Goal: Book appointment/travel/reservation

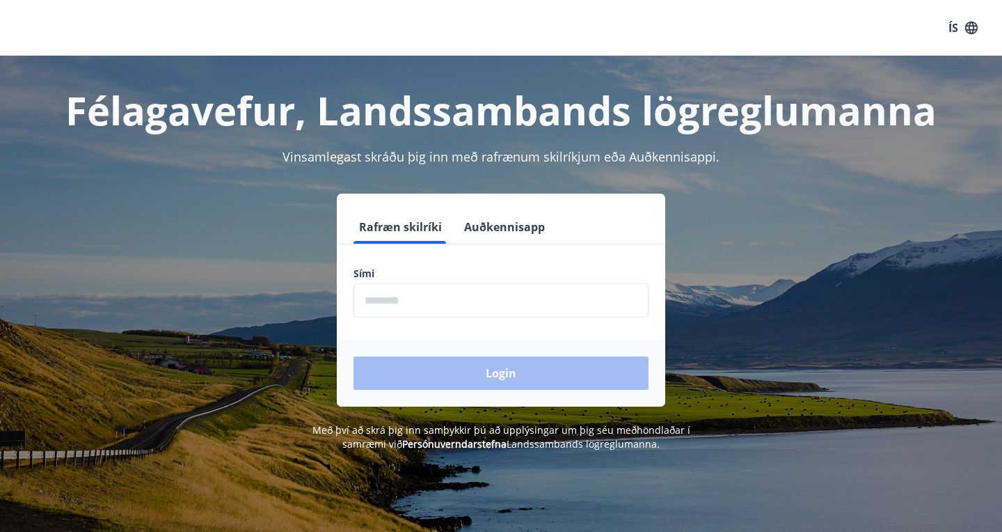
click at [439, 303] on input "phone" at bounding box center [501, 300] width 295 height 34
type input "********"
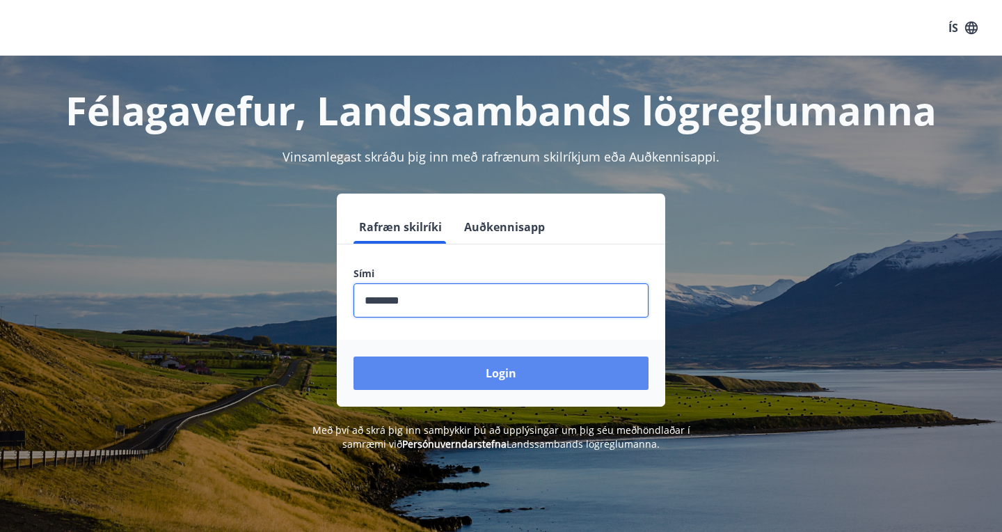
click at [470, 374] on button "Login" at bounding box center [501, 372] width 295 height 33
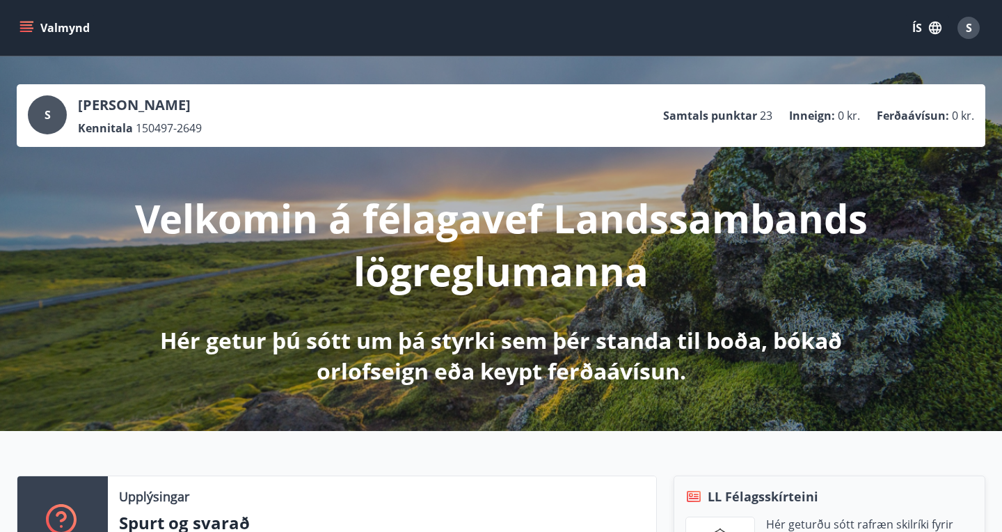
click at [22, 35] on button "Valmynd" at bounding box center [56, 27] width 79 height 25
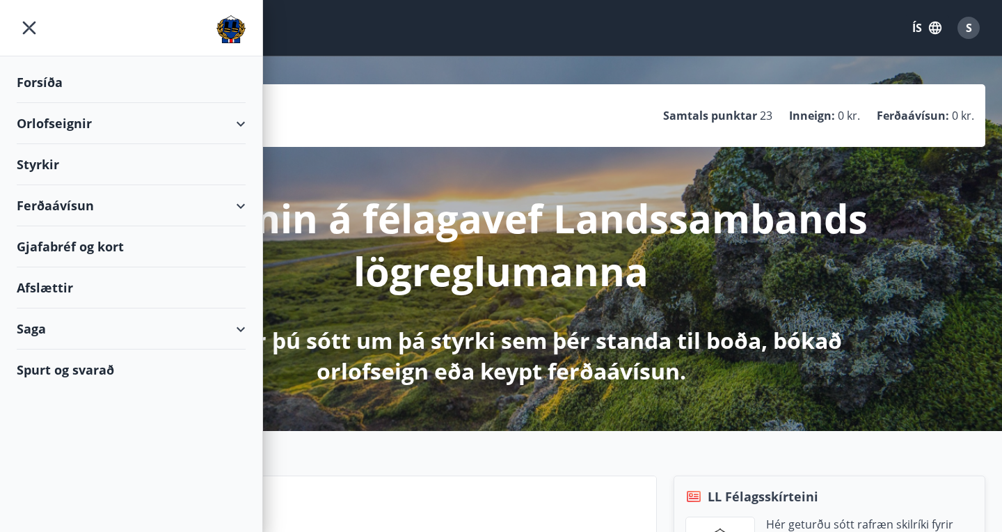
click at [235, 123] on div "Orlofseignir" at bounding box center [131, 123] width 229 height 41
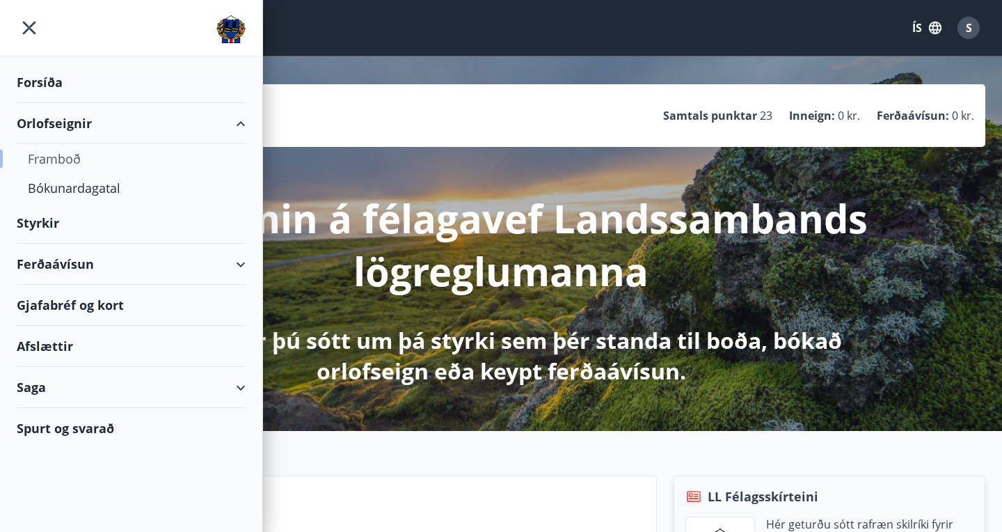
click at [61, 158] on div "Framboð" at bounding box center [131, 158] width 207 height 29
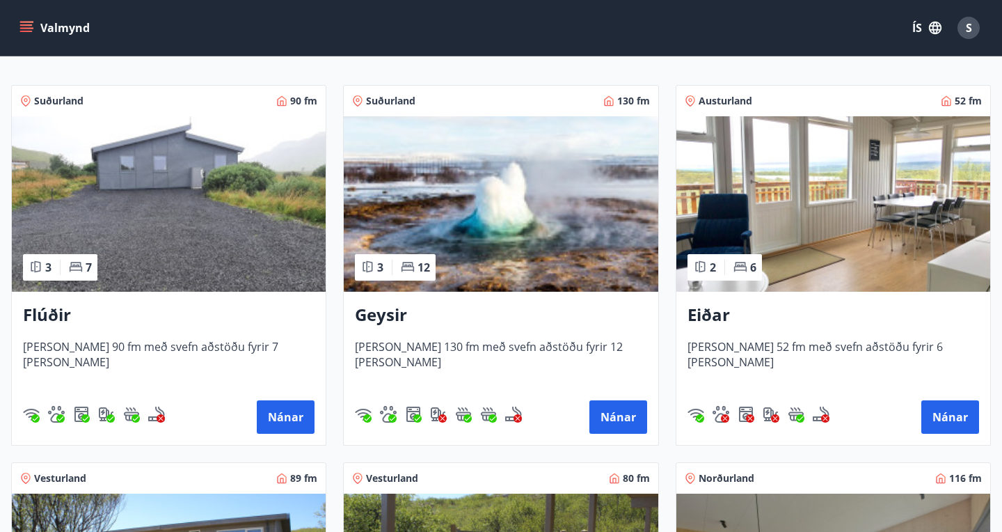
scroll to position [249, 0]
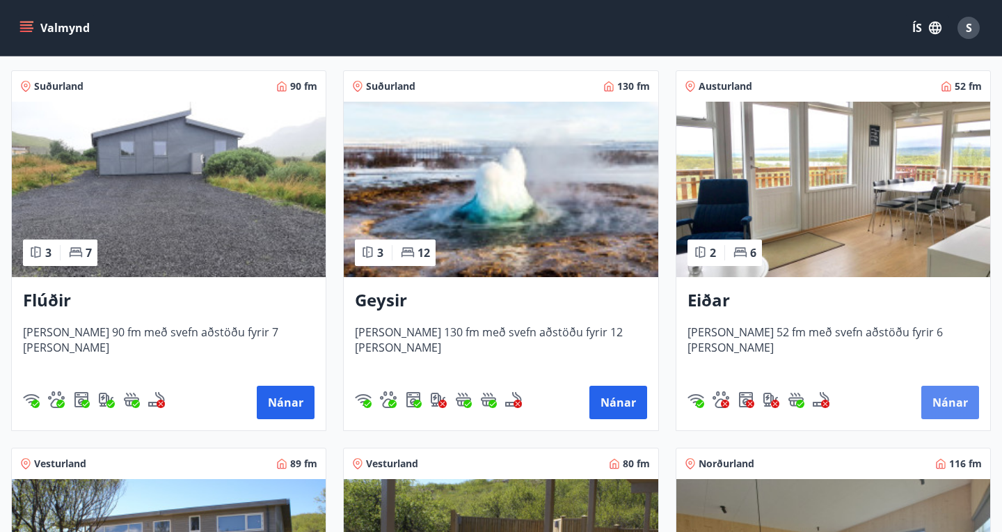
click at [955, 400] on button "Nánar" at bounding box center [950, 402] width 58 height 33
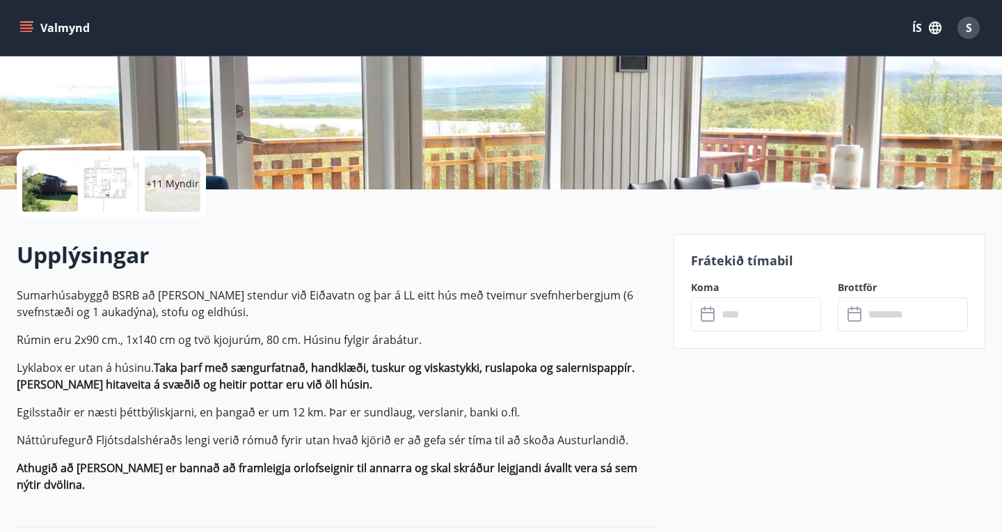
scroll to position [230, 0]
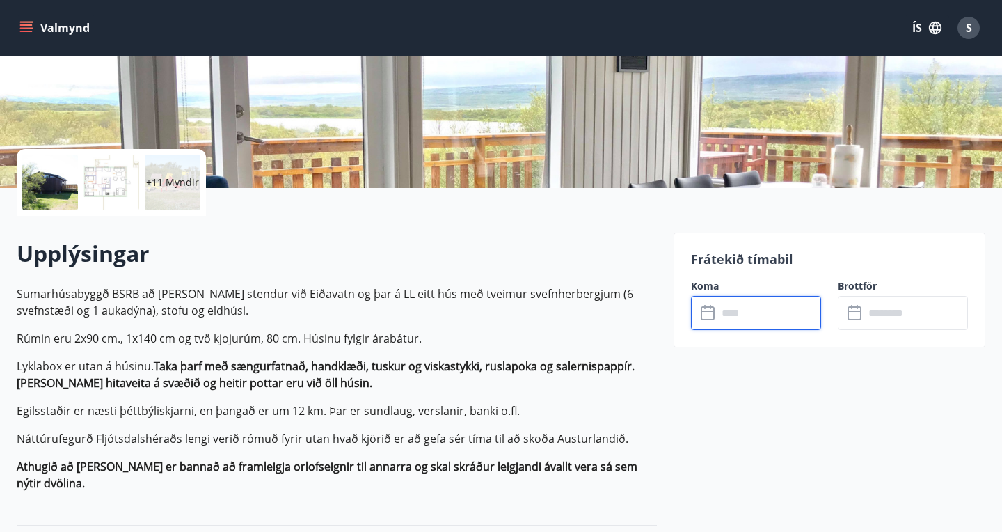
click at [737, 317] on input "text" at bounding box center [769, 313] width 104 height 34
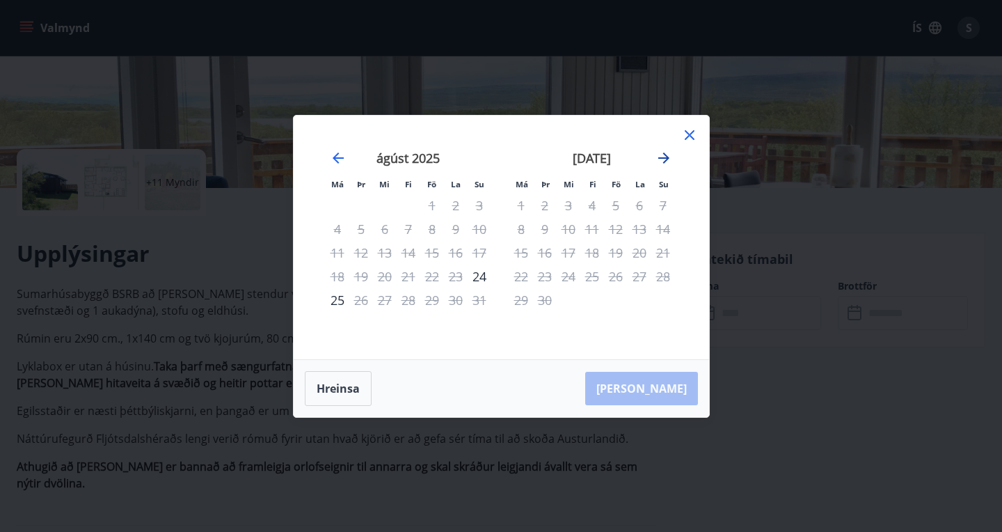
click at [666, 161] on icon "Move forward to switch to the next month." at bounding box center [664, 158] width 17 height 17
click at [687, 141] on icon at bounding box center [689, 135] width 17 height 17
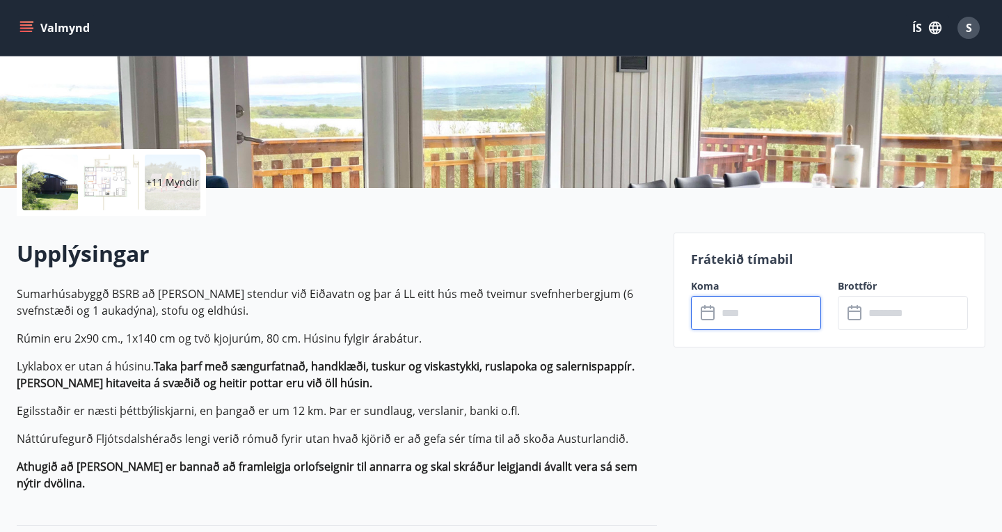
click at [866, 311] on input "text" at bounding box center [916, 313] width 104 height 34
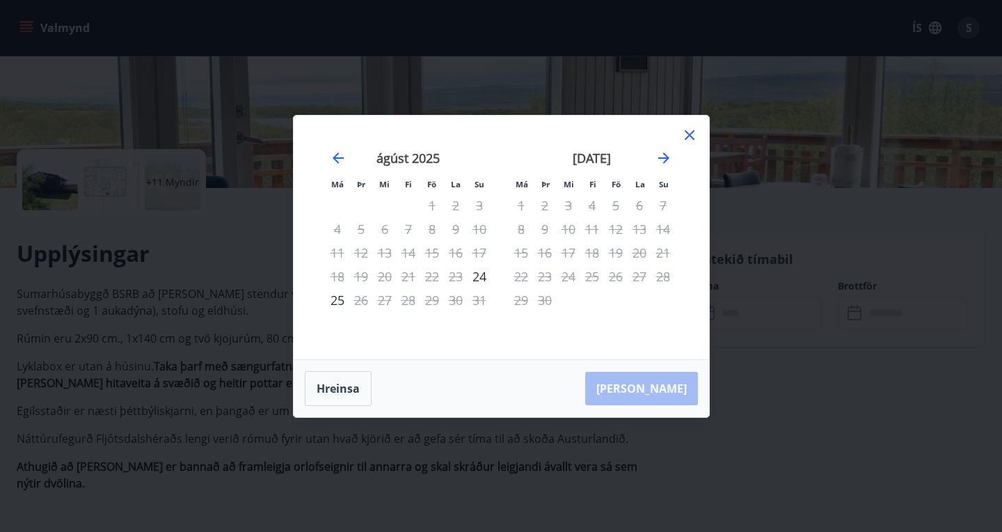
click at [690, 138] on icon at bounding box center [689, 135] width 17 height 17
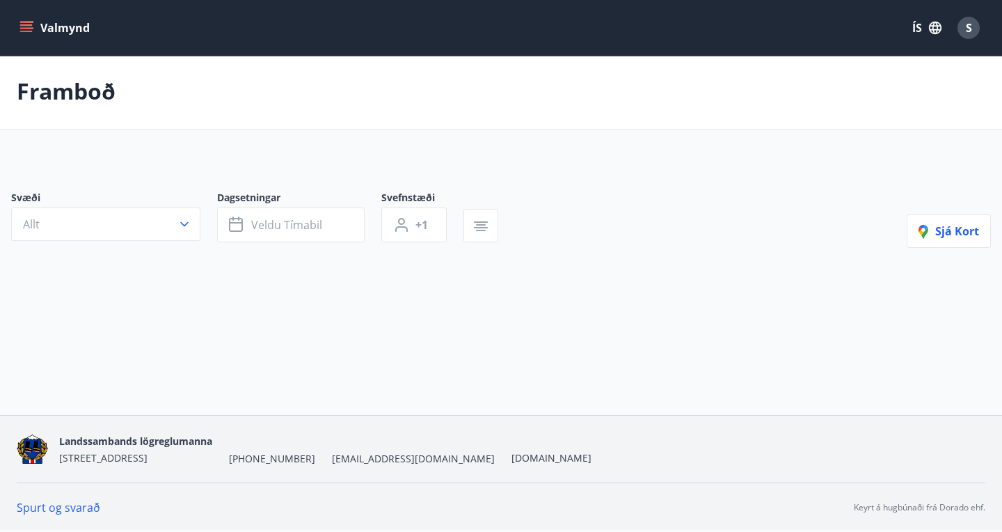
scroll to position [2, 0]
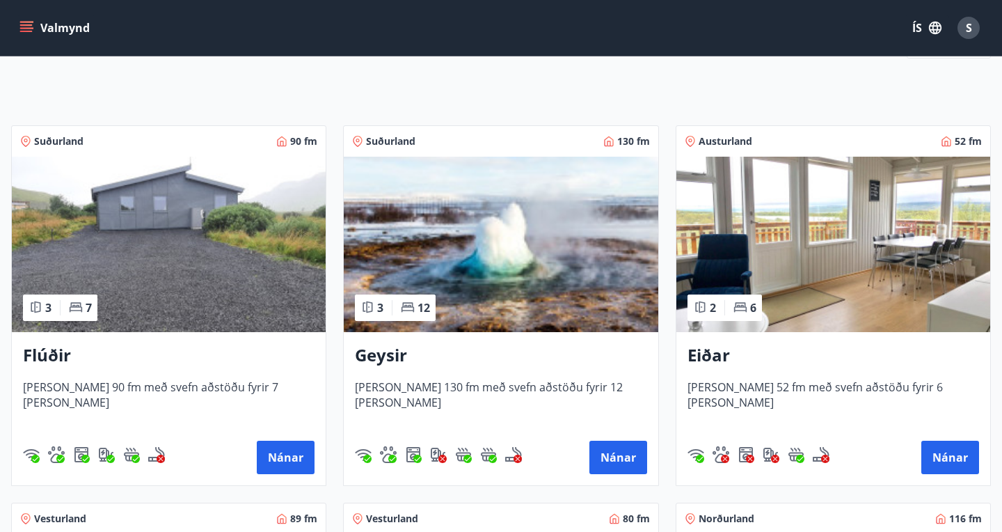
click at [176, 275] on img at bounding box center [169, 244] width 314 height 175
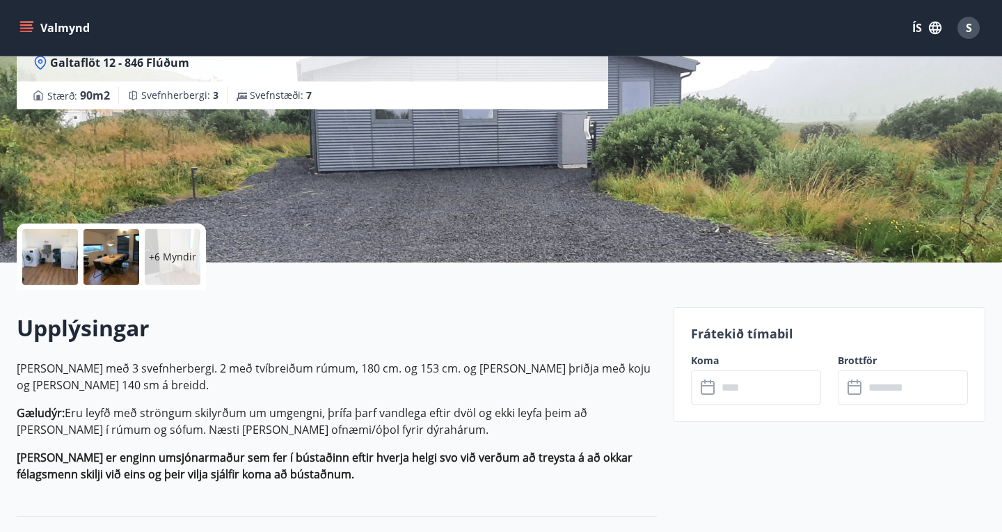
scroll to position [182, 0]
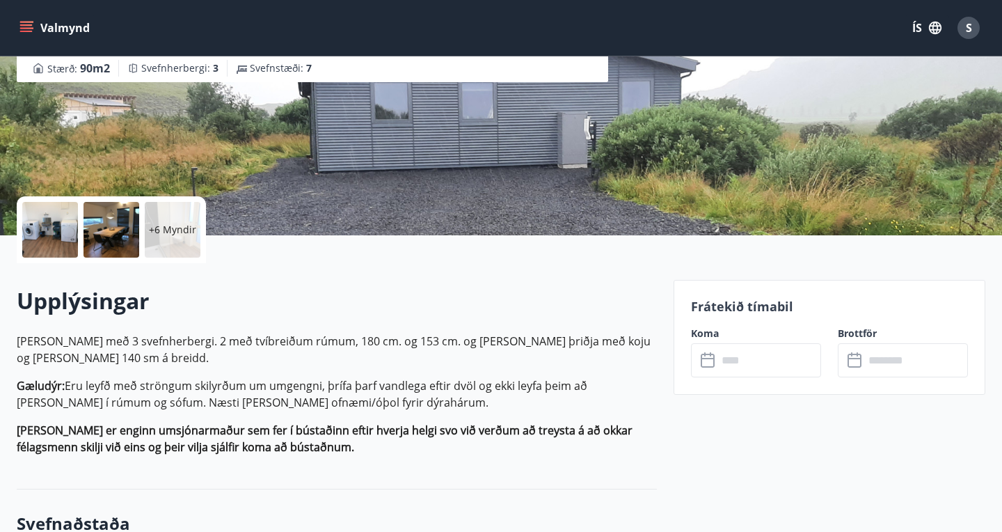
click at [774, 363] on input "text" at bounding box center [769, 360] width 104 height 34
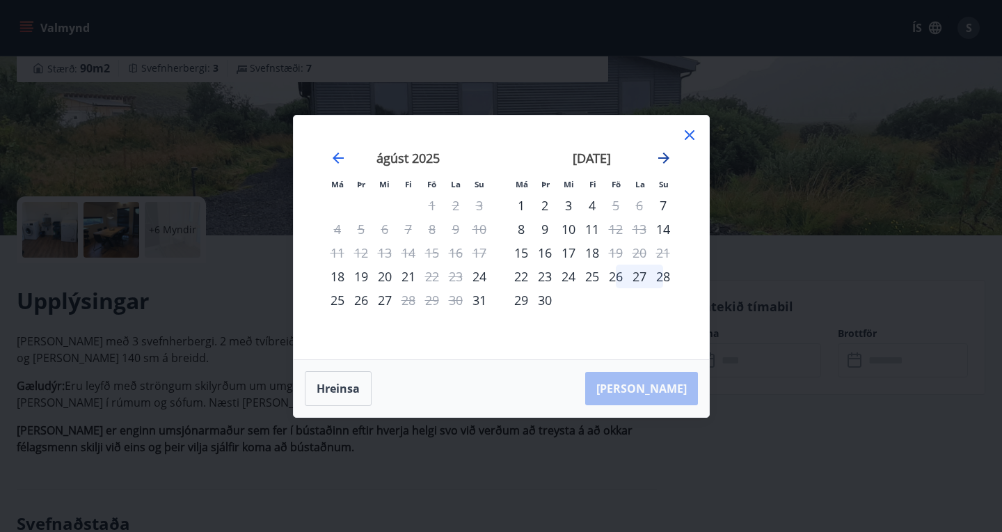
click at [669, 154] on icon "Move forward to switch to the next month." at bounding box center [664, 158] width 17 height 17
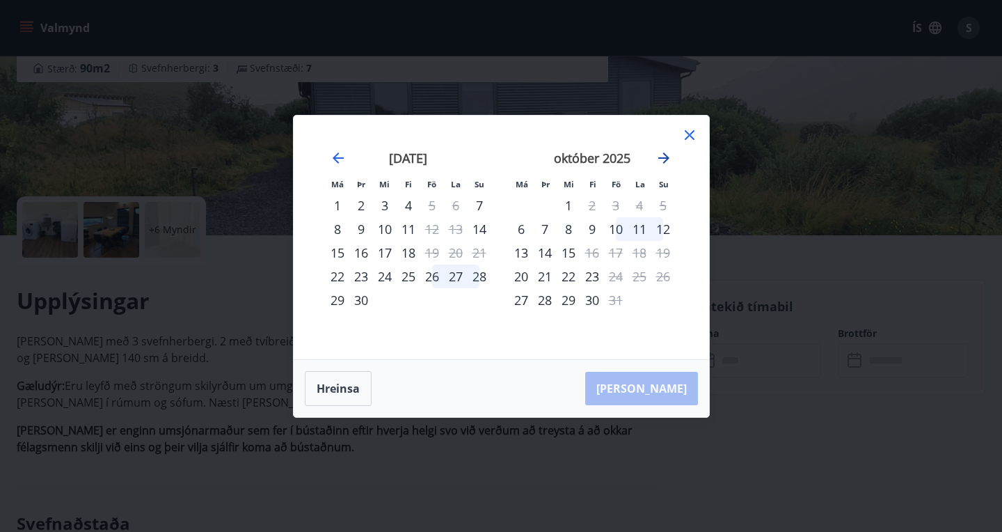
click at [659, 153] on icon "Move forward to switch to the next month." at bounding box center [664, 158] width 17 height 17
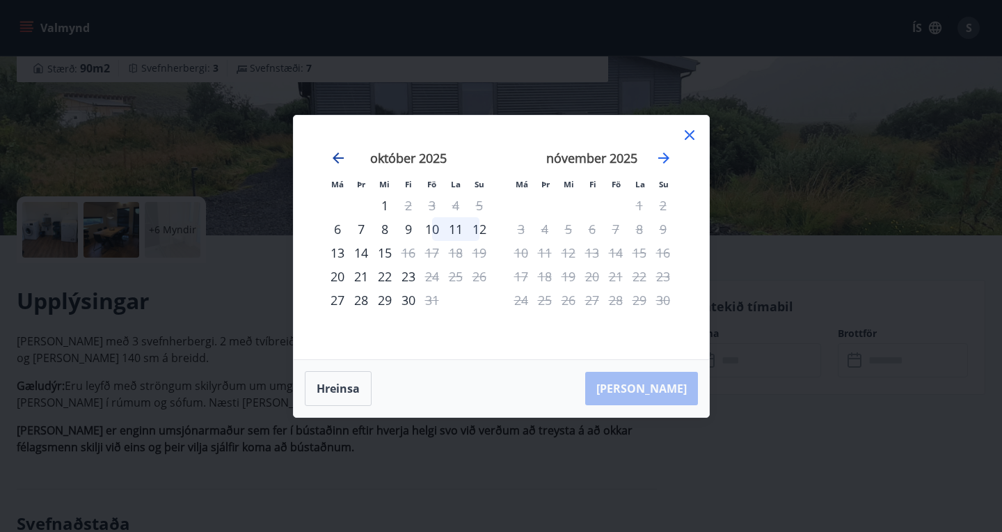
click at [338, 157] on icon "Move backward to switch to the previous month." at bounding box center [338, 157] width 11 height 11
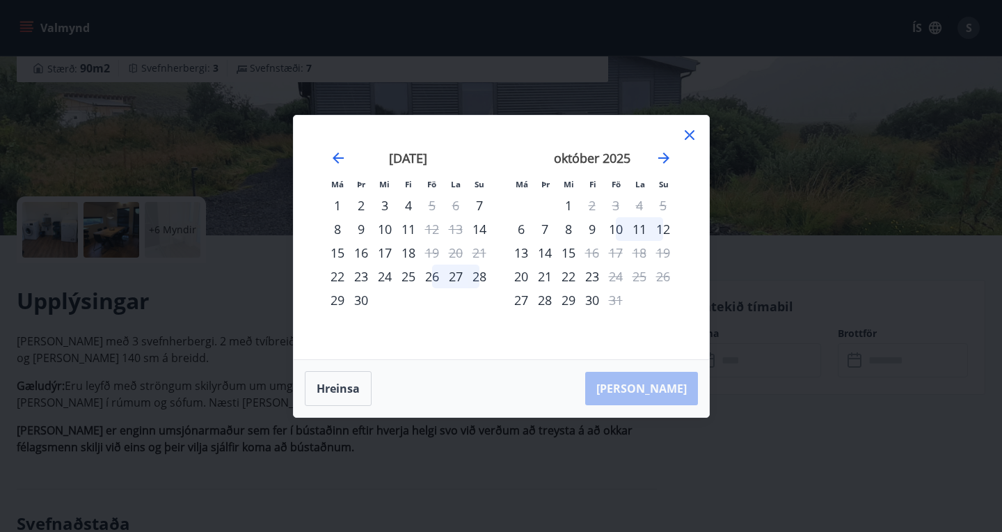
click at [689, 132] on icon at bounding box center [689, 135] width 17 height 17
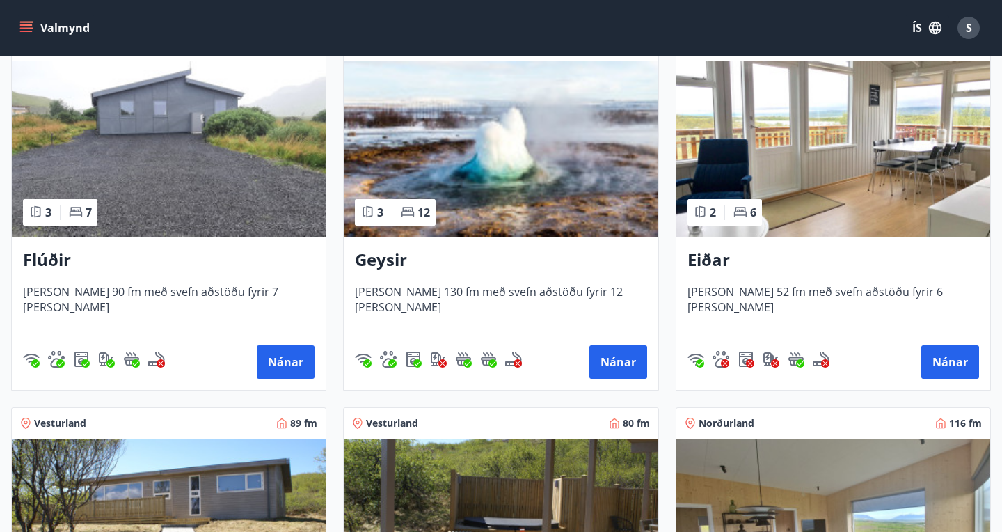
click at [523, 288] on span "Húsið er 130 fm með svefn aðstöðu fyrir 12 manns" at bounding box center [501, 307] width 292 height 46
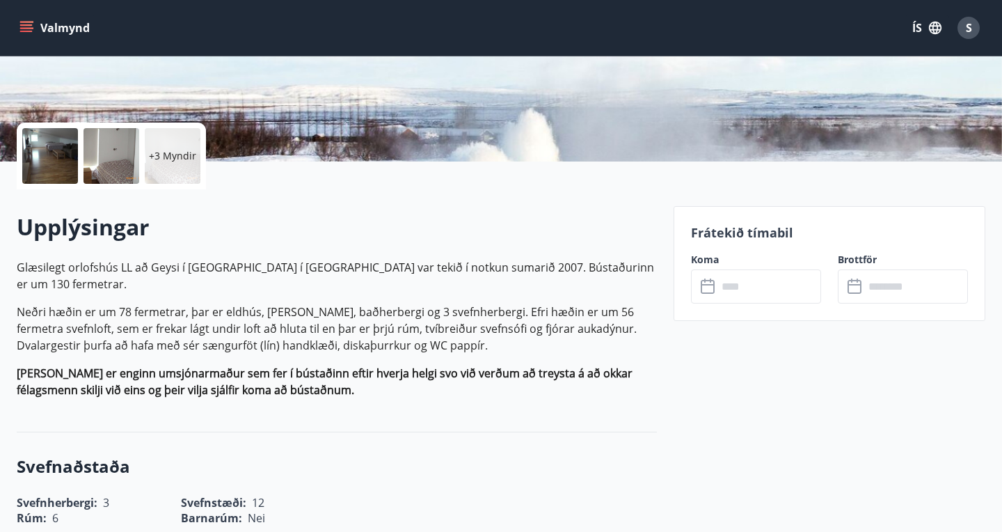
scroll to position [275, 0]
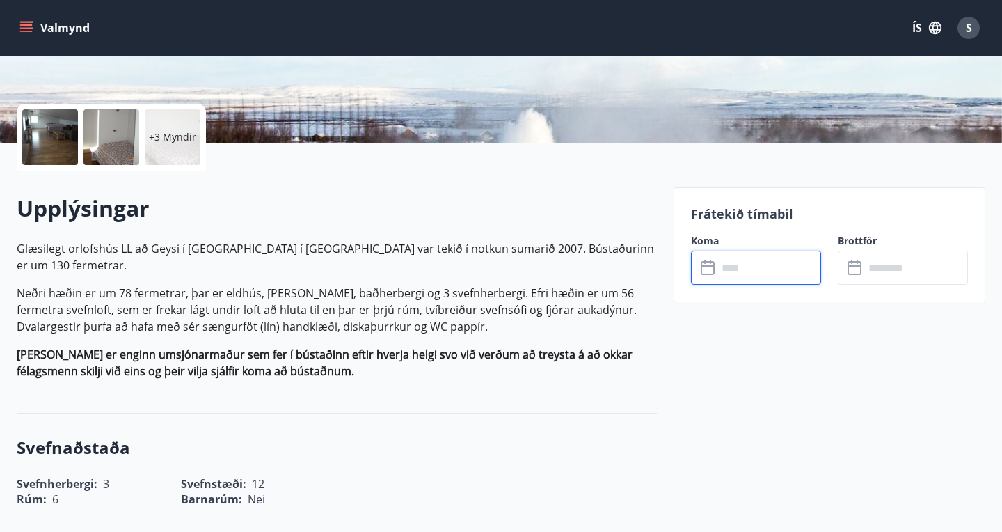
click at [738, 280] on input "text" at bounding box center [769, 268] width 104 height 34
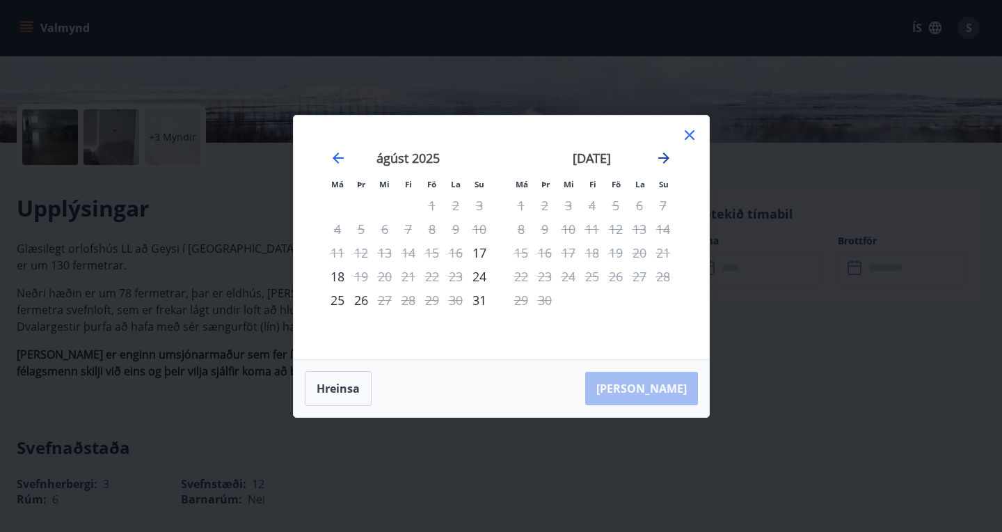
click at [665, 155] on icon "Move forward to switch to the next month." at bounding box center [663, 157] width 11 height 11
click at [686, 140] on icon at bounding box center [689, 135] width 17 height 17
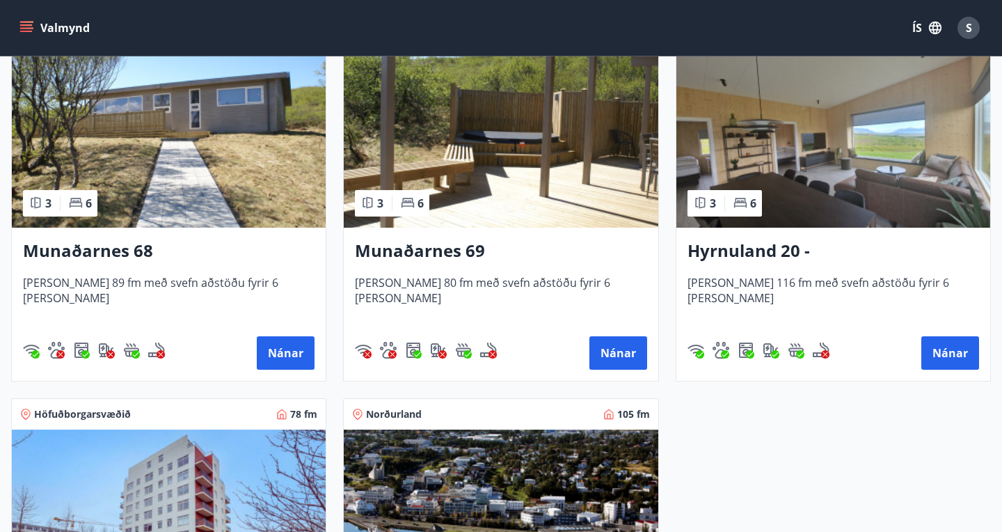
scroll to position [649, 0]
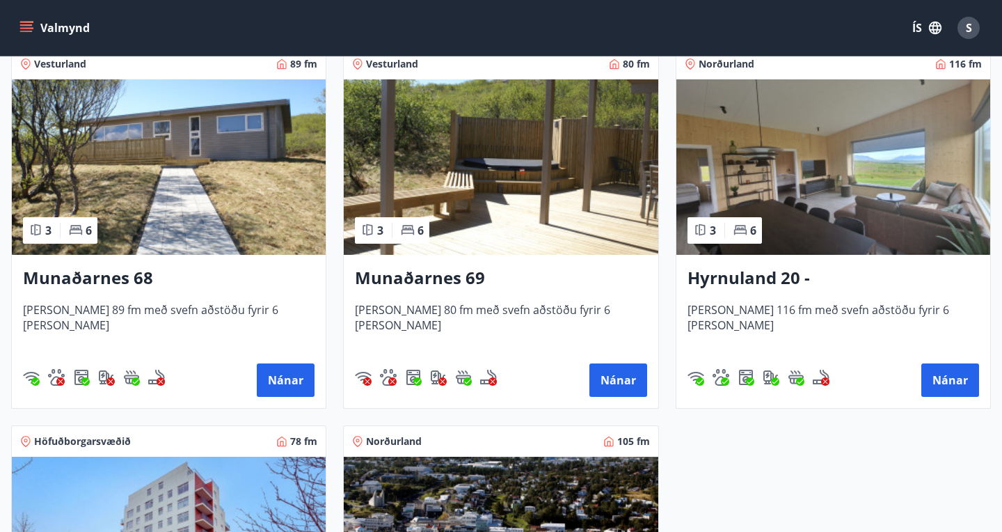
click at [770, 179] on img at bounding box center [833, 166] width 314 height 175
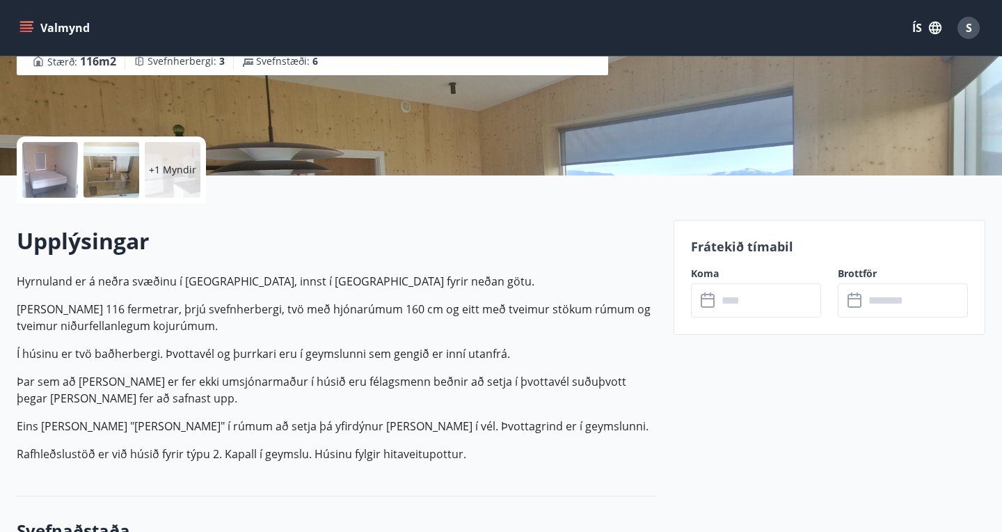
scroll to position [253, 0]
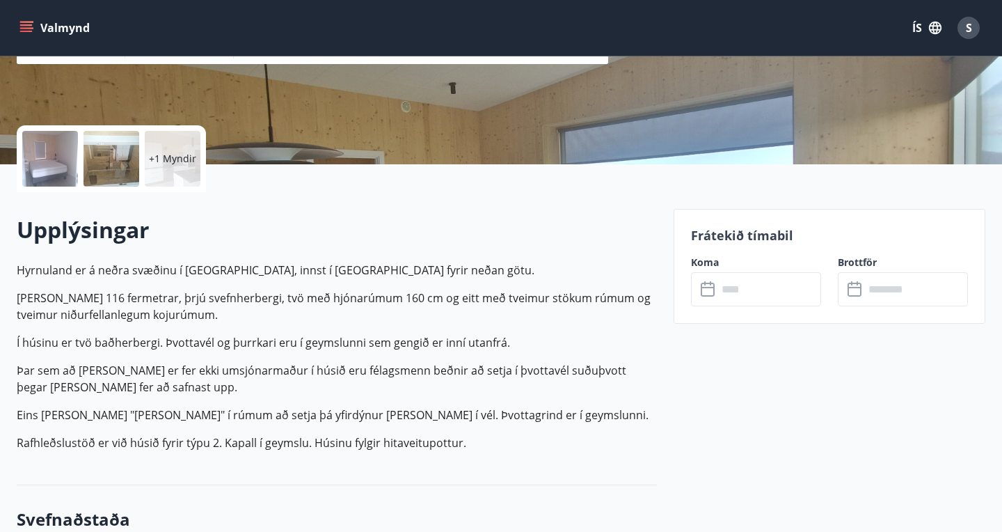
click at [725, 299] on input "text" at bounding box center [769, 289] width 104 height 34
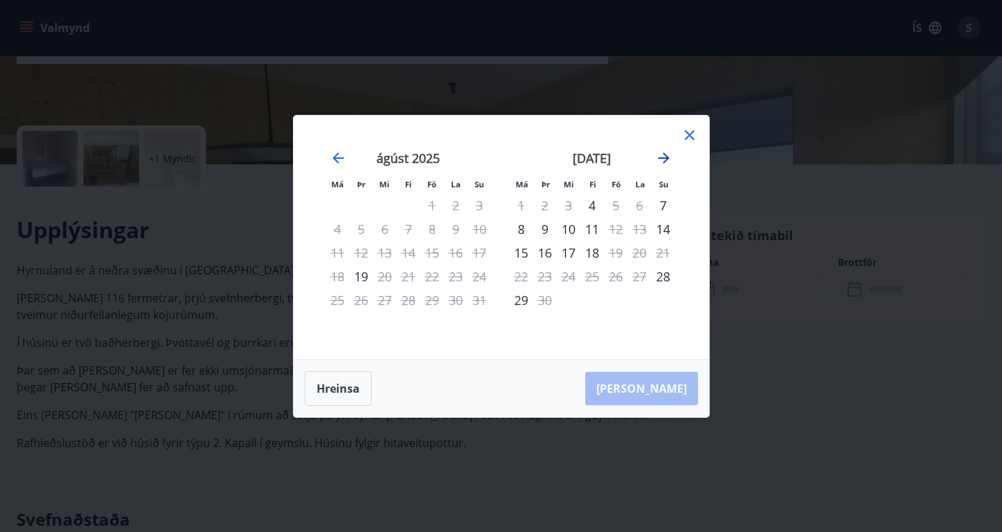
click at [662, 158] on icon "Move forward to switch to the next month." at bounding box center [663, 157] width 11 height 11
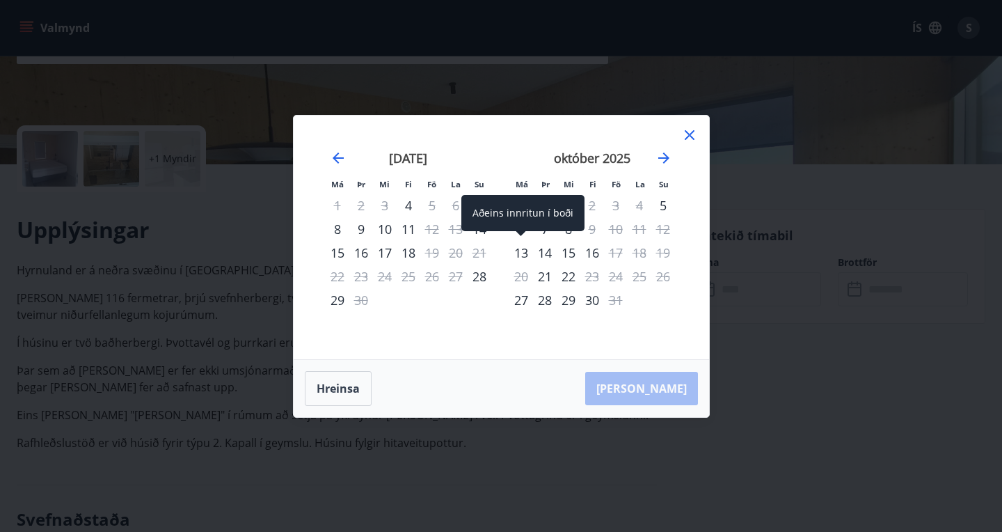
click at [521, 246] on div "13" at bounding box center [521, 253] width 24 height 24
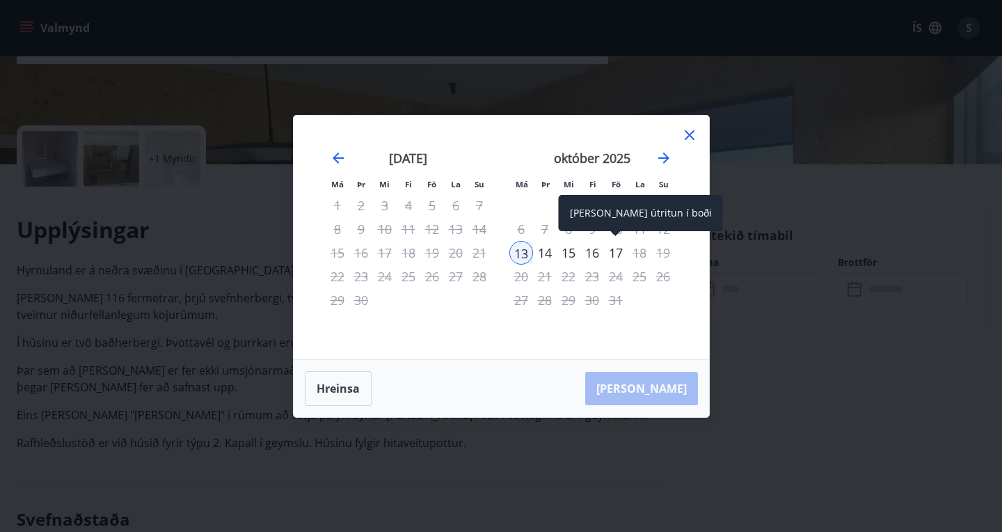
click at [618, 251] on div "17" at bounding box center [616, 253] width 24 height 24
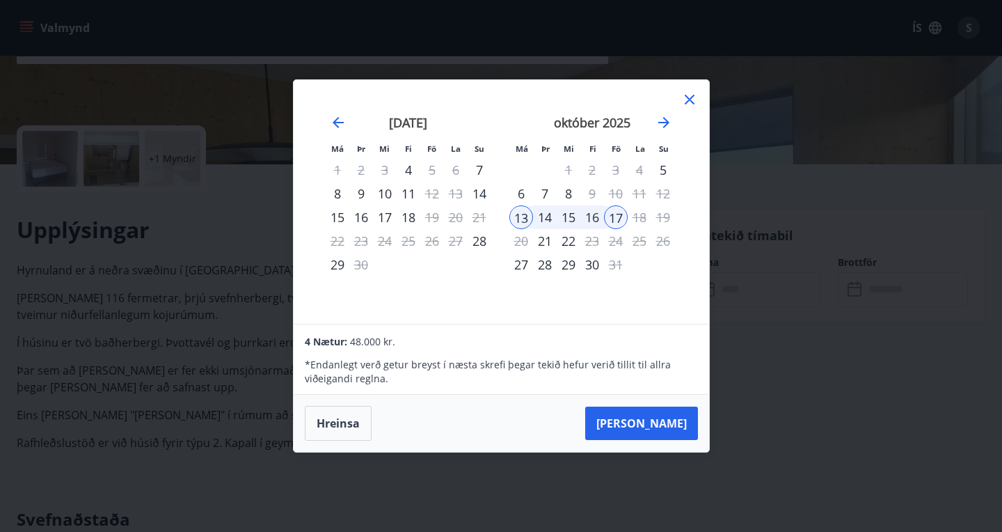
click at [692, 101] on icon at bounding box center [690, 100] width 10 height 10
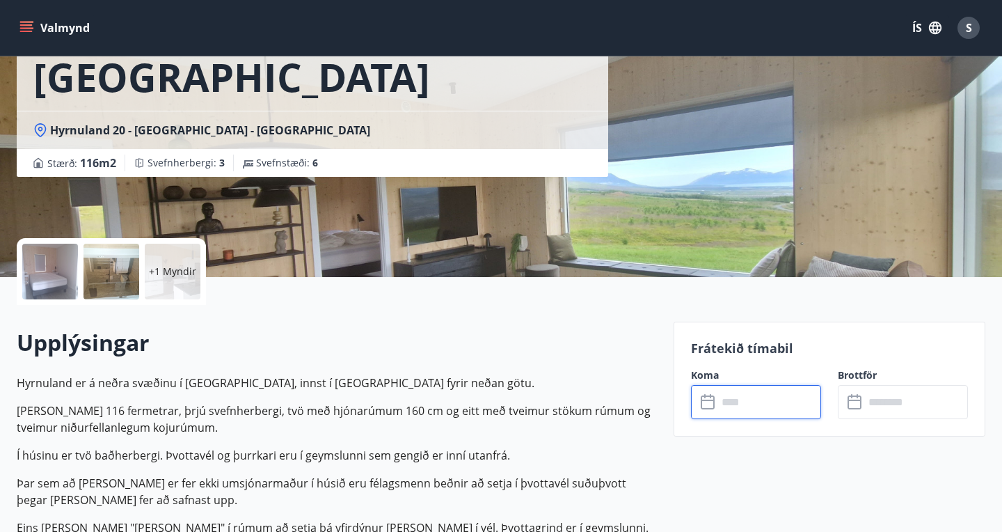
scroll to position [116, 0]
